Goal: Transaction & Acquisition: Obtain resource

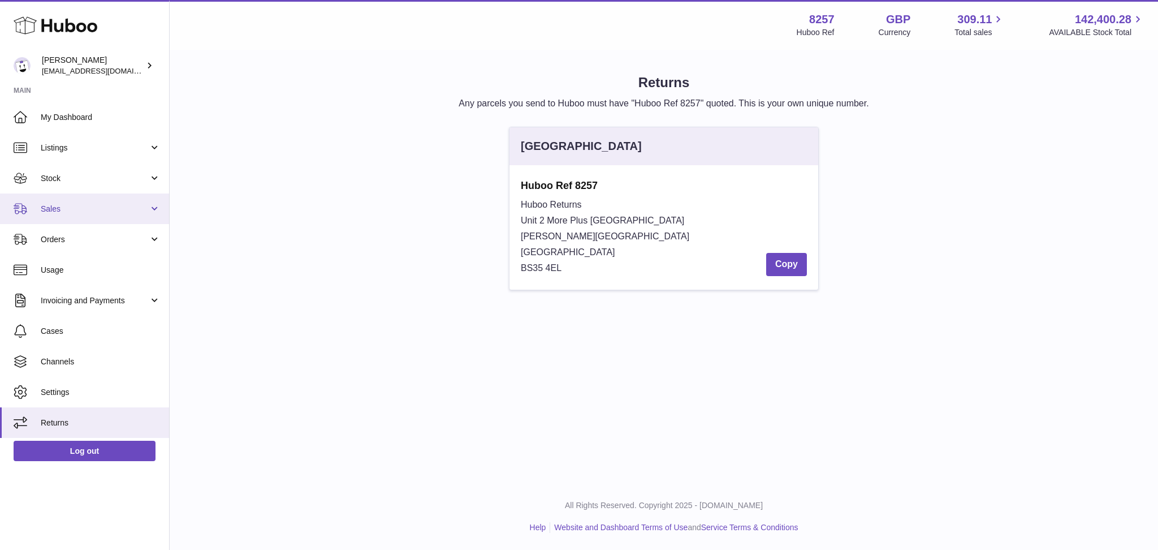
click at [113, 199] on link "Sales" at bounding box center [84, 208] width 169 height 31
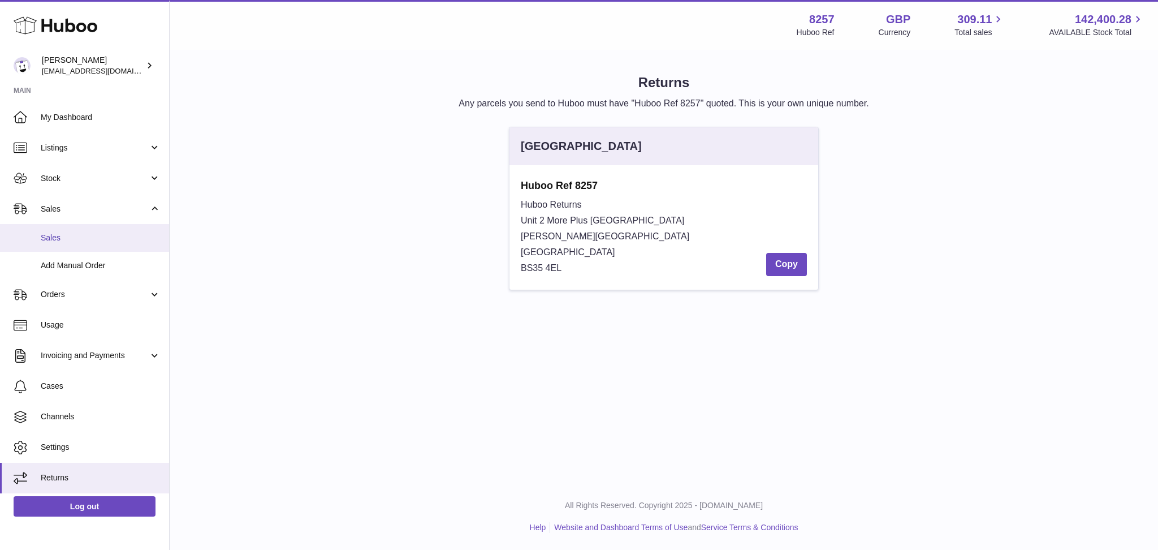
click at [87, 238] on span "Sales" at bounding box center [101, 237] width 120 height 11
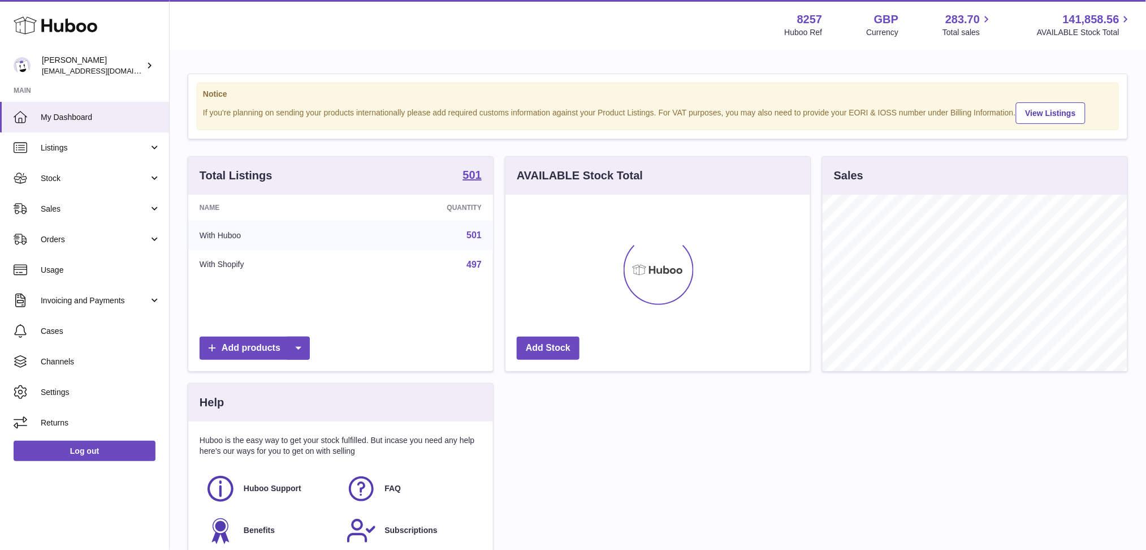
scroll to position [176, 305]
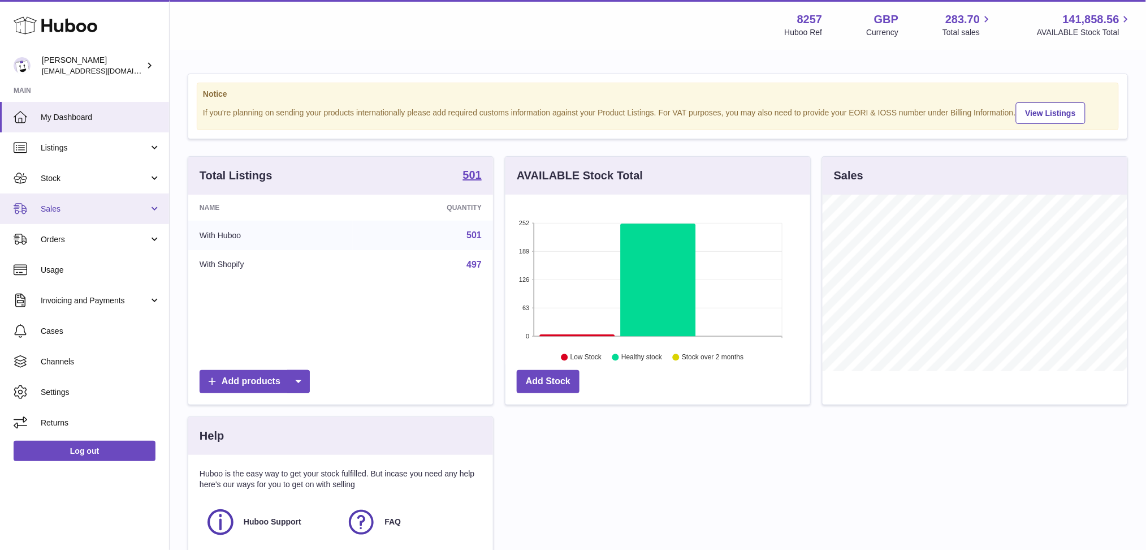
click at [114, 197] on link "Sales" at bounding box center [84, 208] width 169 height 31
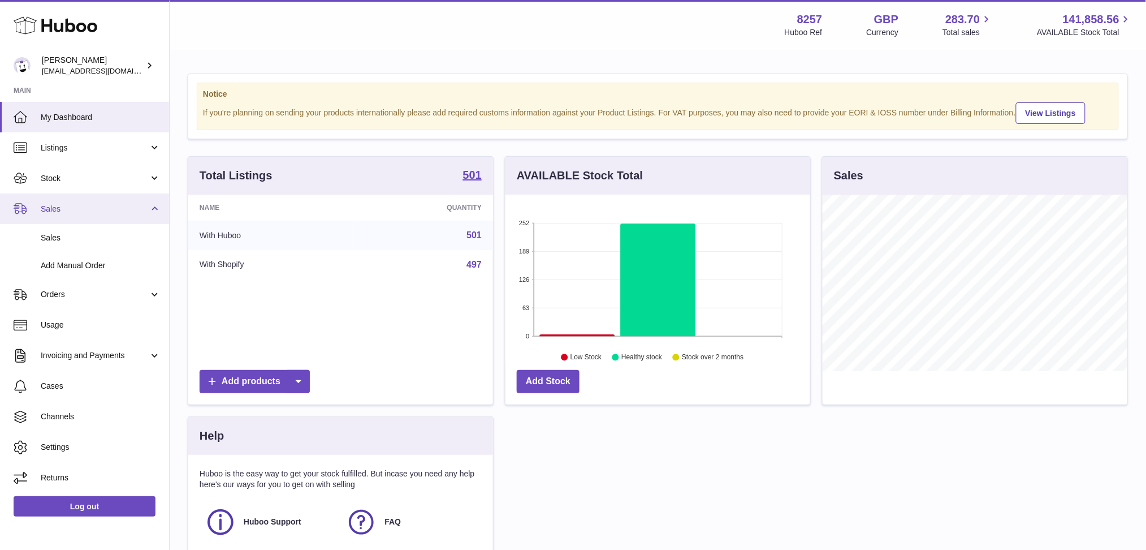
click at [83, 222] on link "Sales" at bounding box center [84, 208] width 169 height 31
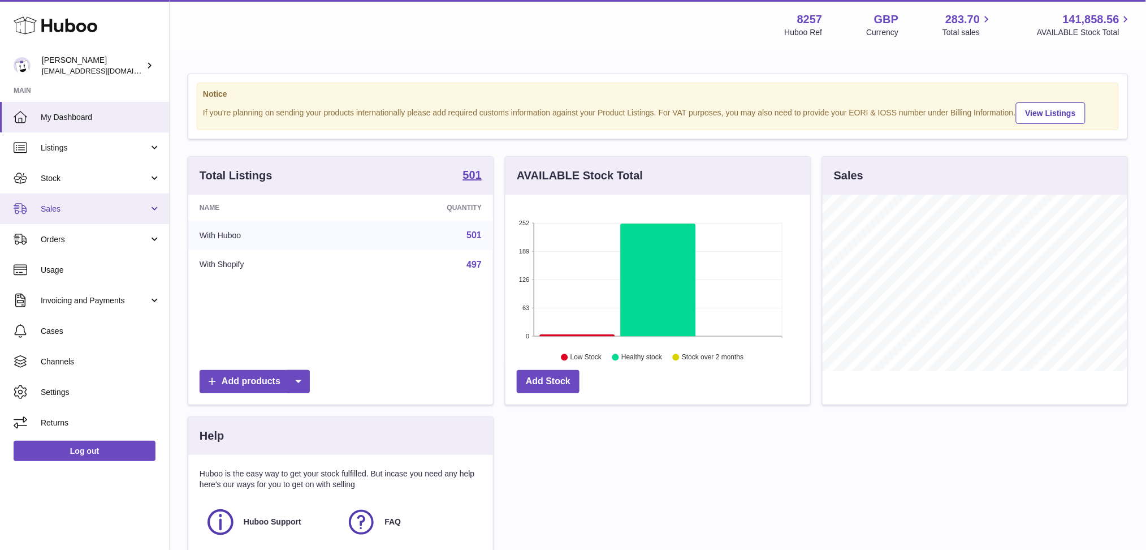
click at [58, 213] on span "Sales" at bounding box center [95, 209] width 108 height 11
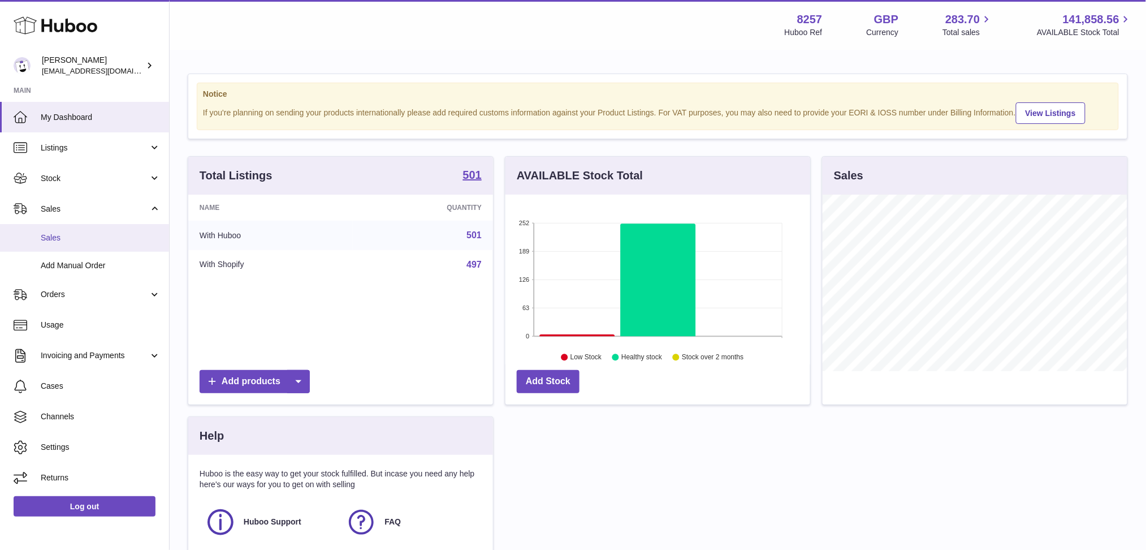
click at [47, 230] on link "Sales" at bounding box center [84, 238] width 169 height 28
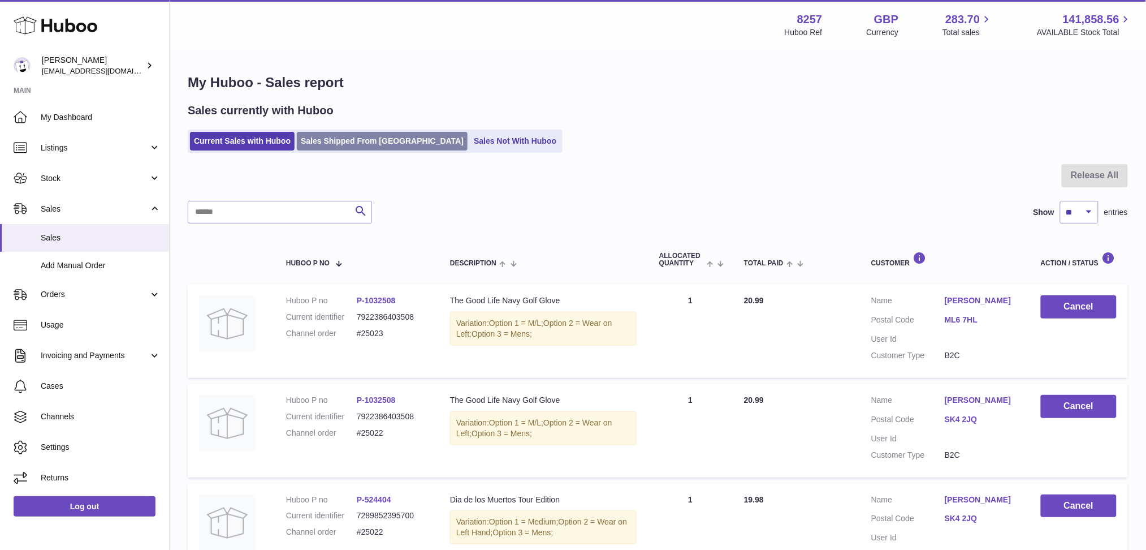
click at [366, 136] on link "Sales Shipped From Huboo" at bounding box center [382, 141] width 171 height 19
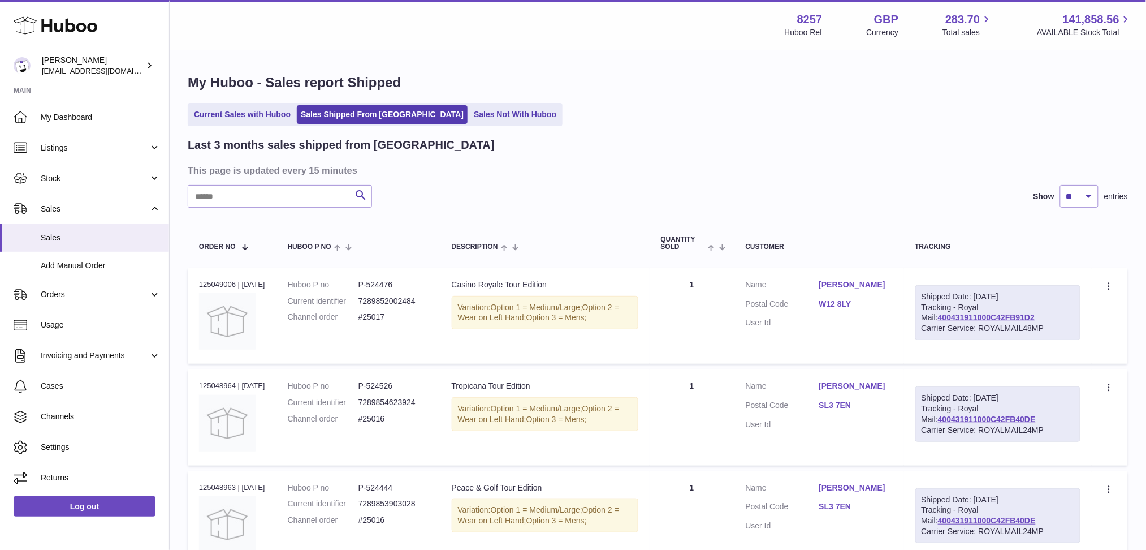
click at [286, 193] on input "text" at bounding box center [280, 196] width 184 height 23
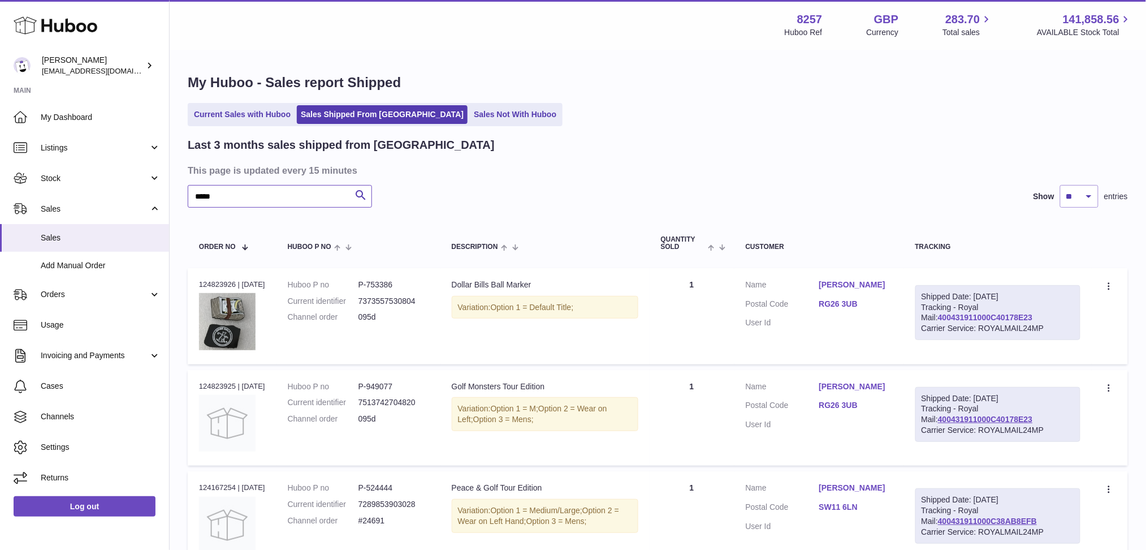
type input "*****"
click at [987, 318] on link "400431911000C40178E23" at bounding box center [985, 317] width 94 height 9
click at [68, 187] on link "Stock" at bounding box center [84, 178] width 169 height 31
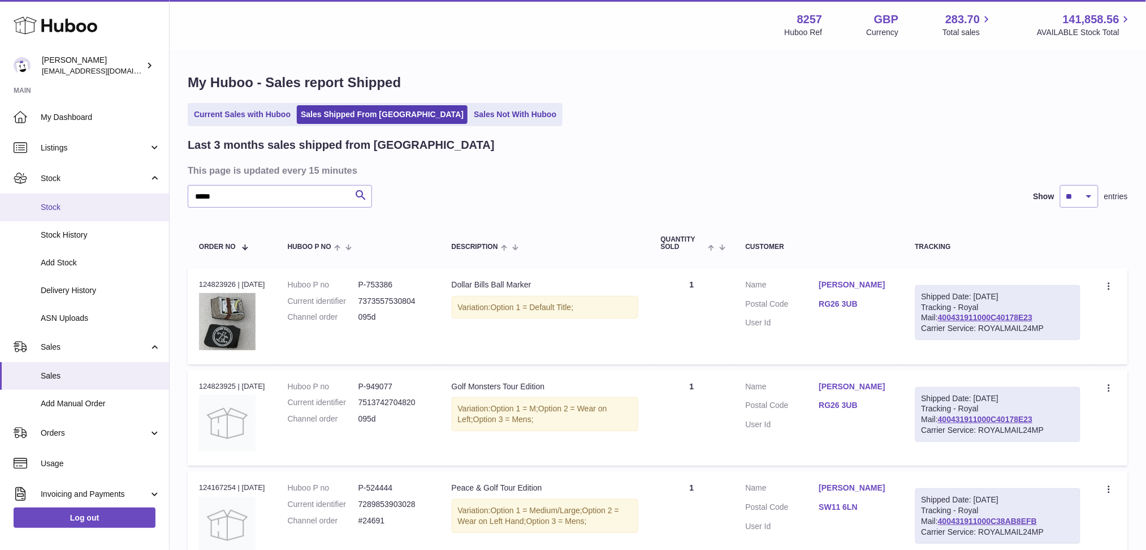
click at [83, 202] on span "Stock" at bounding box center [101, 207] width 120 height 11
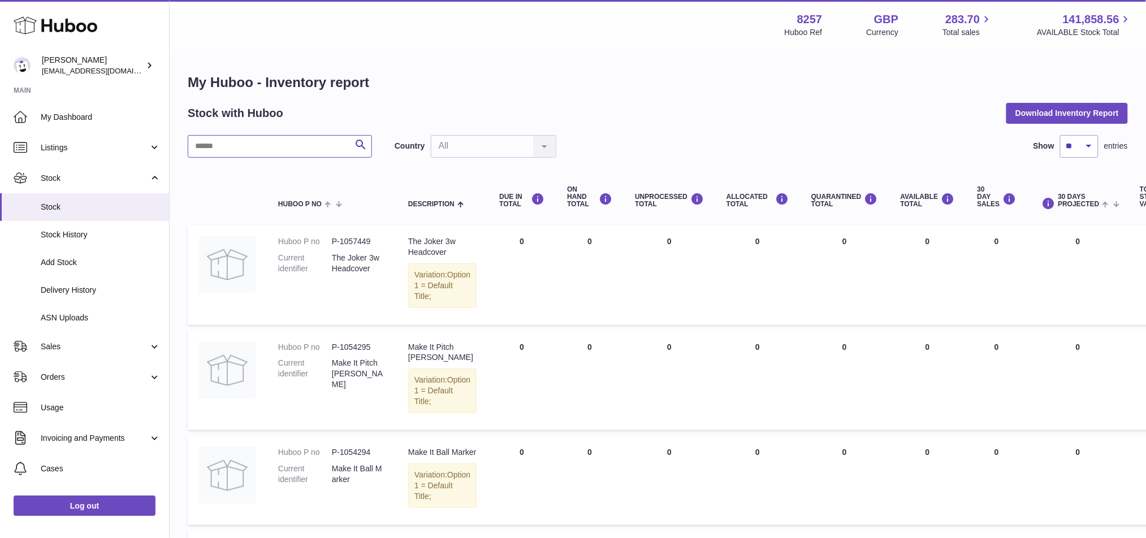
click at [292, 143] on input "text" at bounding box center [280, 146] width 184 height 23
type input "****"
click at [1060, 113] on button "Download Inventory Report" at bounding box center [1068, 113] width 122 height 20
